Goal: Information Seeking & Learning: Learn about a topic

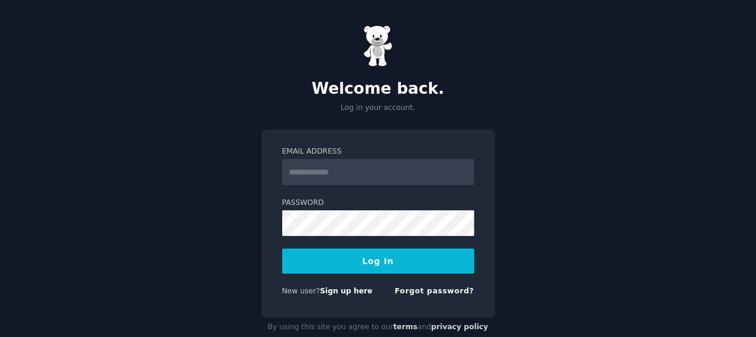
type input "**********"
click at [370, 259] on button "Log In" at bounding box center [378, 260] width 192 height 25
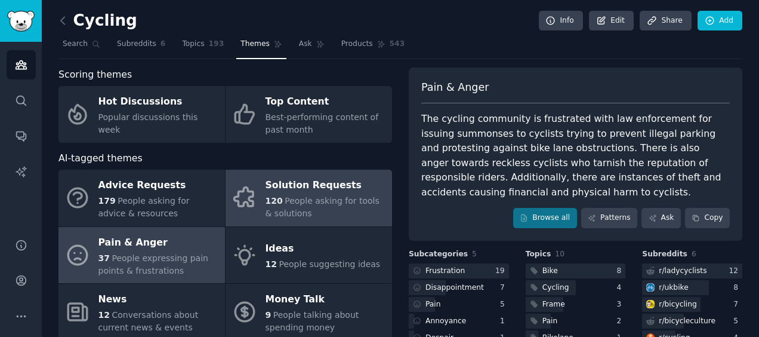
click at [315, 199] on span "People asking for tools & solutions" at bounding box center [323, 207] width 114 height 22
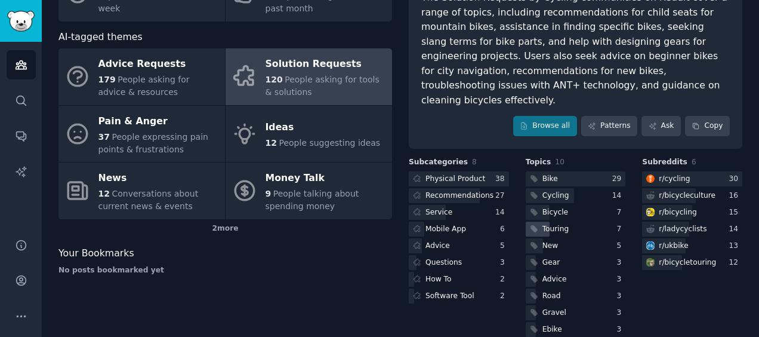
scroll to position [124, 0]
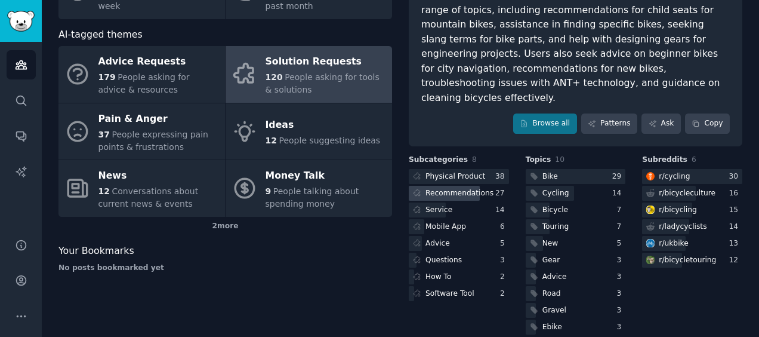
click at [454, 188] on div "Recommendations" at bounding box center [460, 193] width 68 height 11
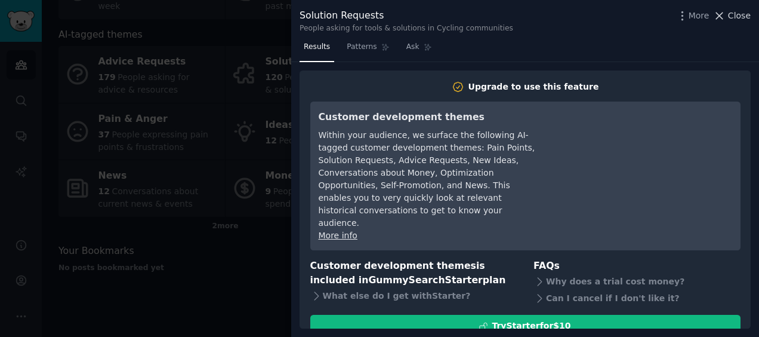
click at [737, 11] on span "Close" at bounding box center [739, 16] width 23 height 13
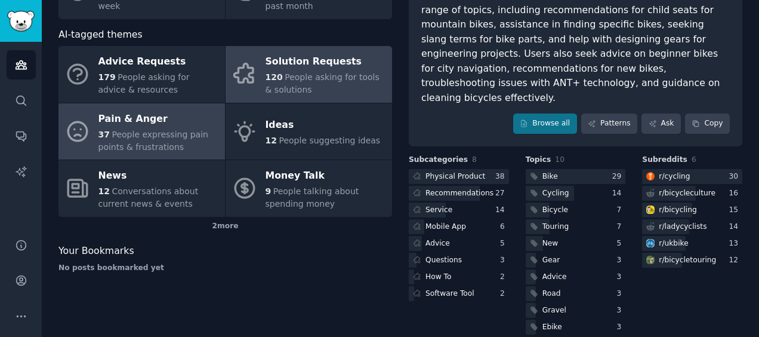
click at [173, 177] on div "News" at bounding box center [159, 176] width 121 height 19
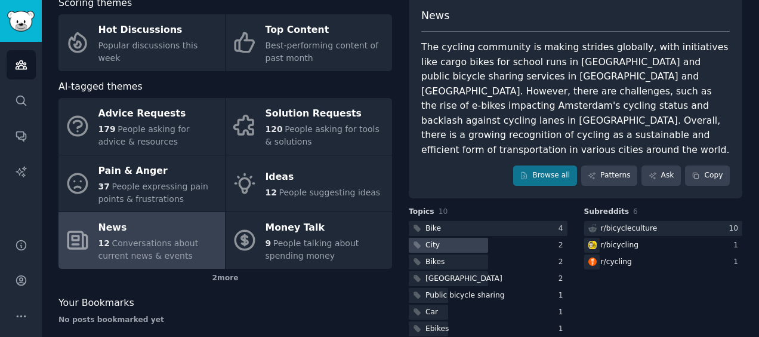
scroll to position [4, 0]
